Goal: Find specific page/section: Find specific page/section

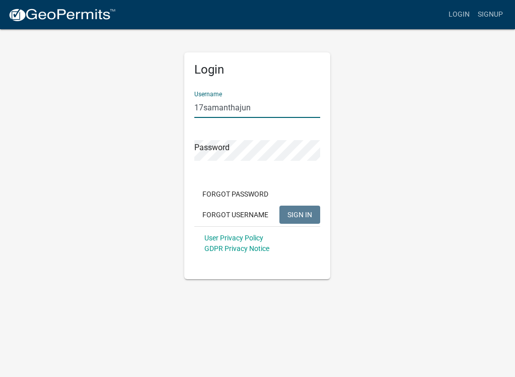
type input "17samanthajun"
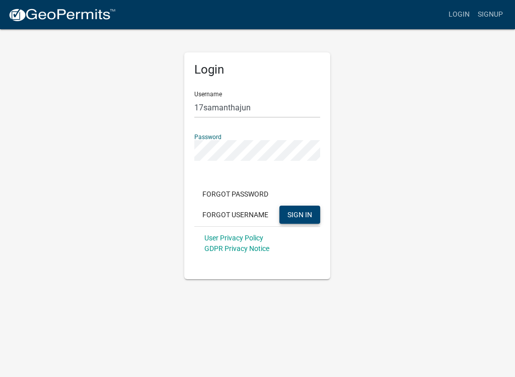
click at [289, 220] on button "SIGN IN" at bounding box center [299, 214] width 41 height 18
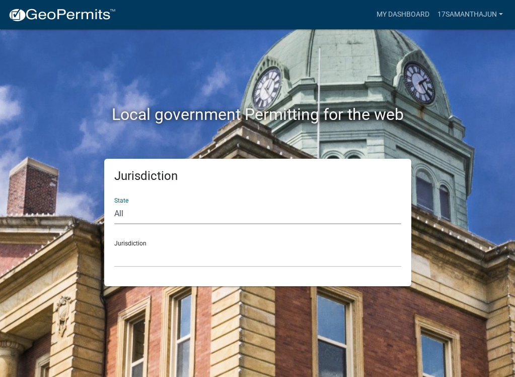
select select "[US_STATE]"
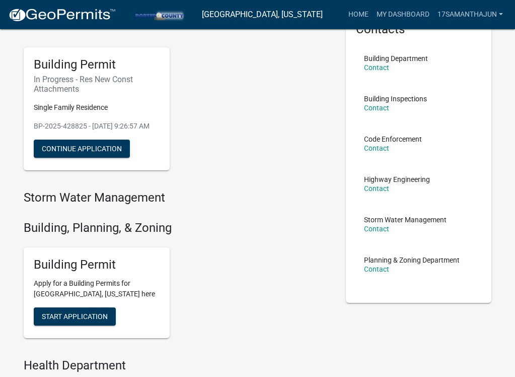
scroll to position [9, 0]
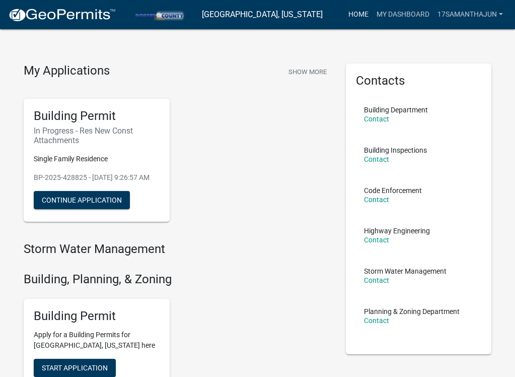
click at [360, 18] on link "Home" at bounding box center [358, 14] width 28 height 19
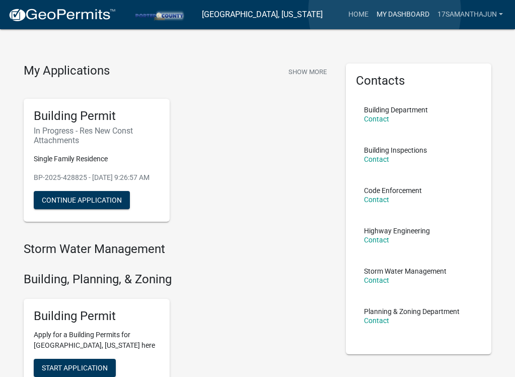
click at [385, 12] on link "My Dashboard" at bounding box center [402, 14] width 61 height 19
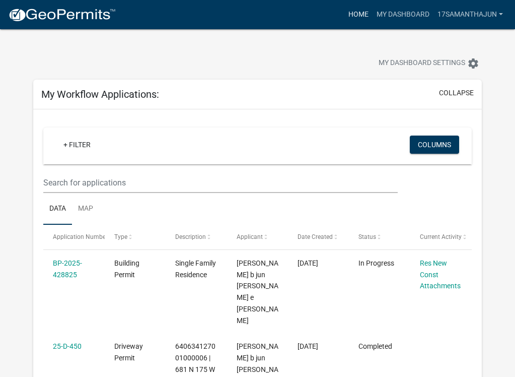
click at [354, 12] on link "Home" at bounding box center [358, 14] width 28 height 19
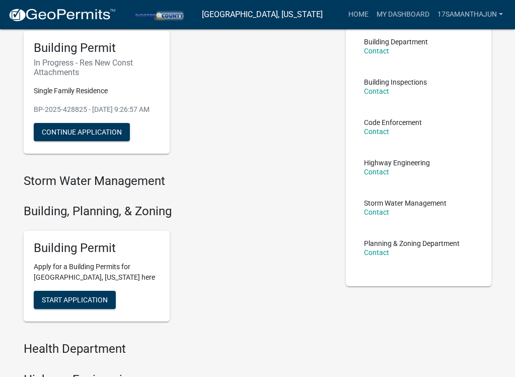
scroll to position [78, 0]
click at [71, 188] on h4 "Storm Water Management" at bounding box center [177, 180] width 307 height 15
click at [217, 218] on h4 "Building, Planning, & Zoning" at bounding box center [177, 210] width 307 height 15
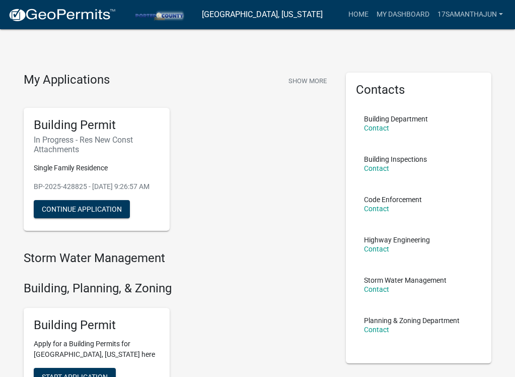
scroll to position [0, 0]
